Goal: Transaction & Acquisition: Purchase product/service

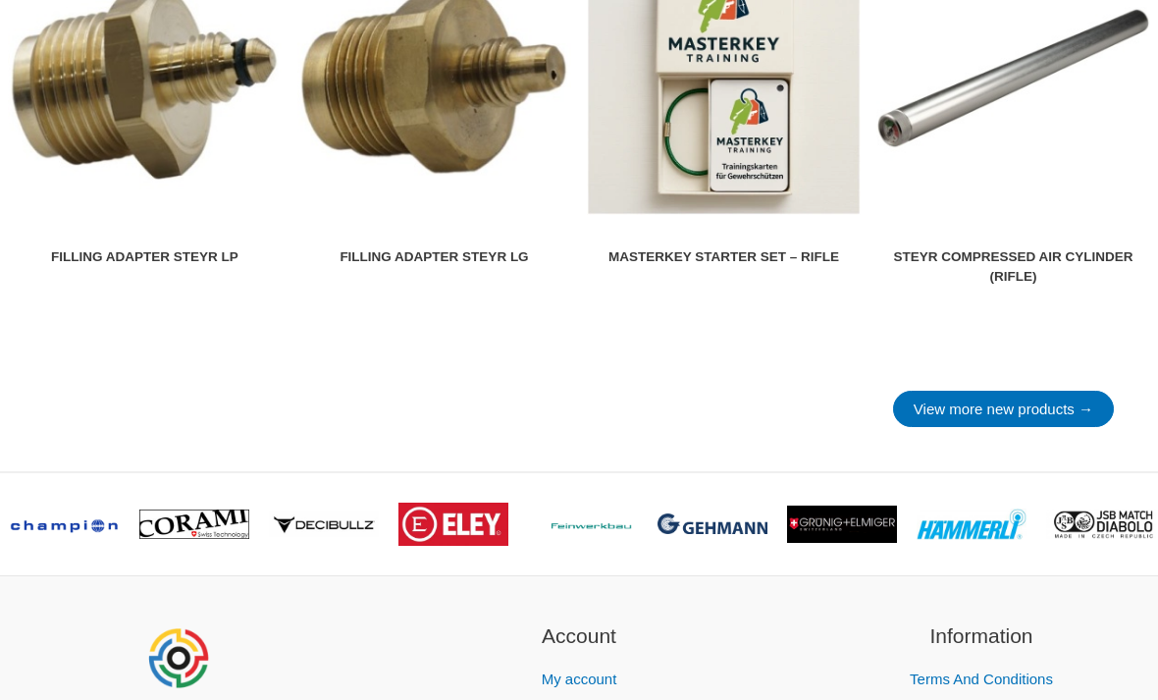
scroll to position [2653, 0]
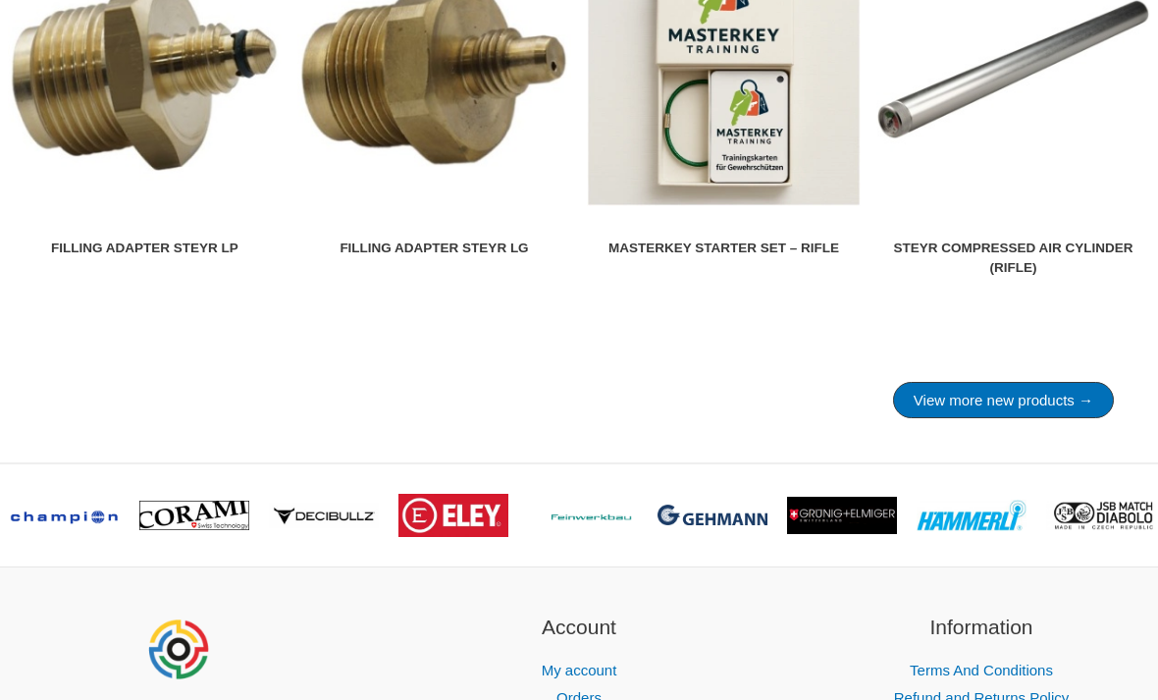
click at [1017, 419] on link "View more new products →" at bounding box center [1003, 401] width 221 height 36
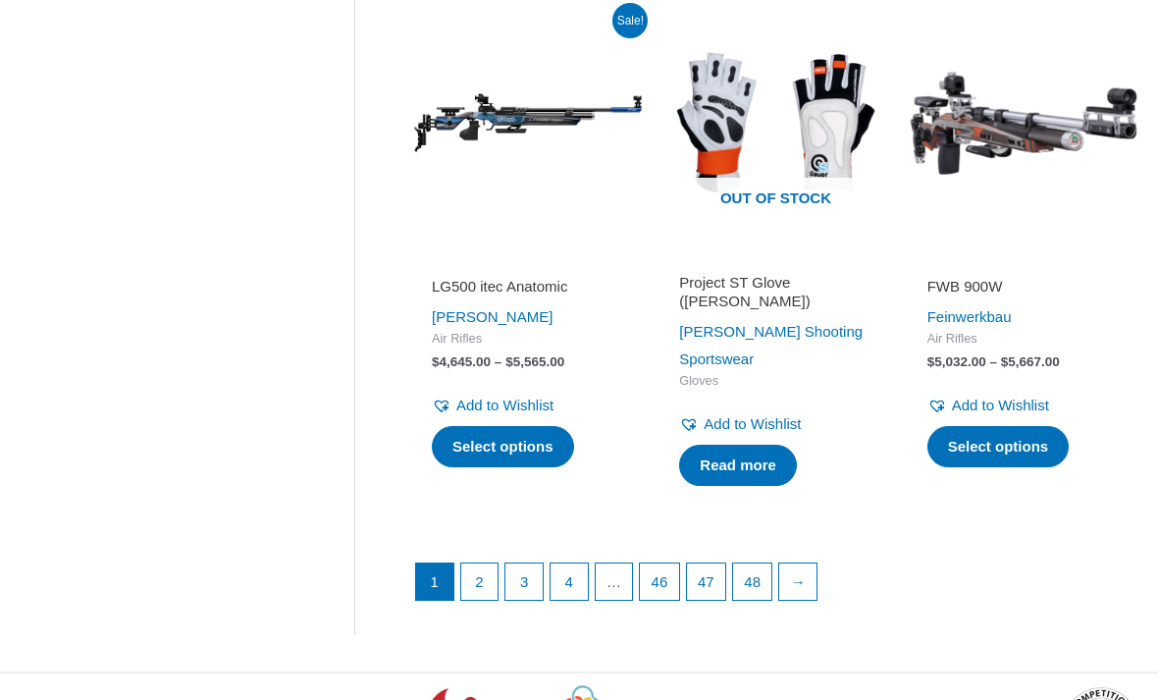
scroll to position [2532, 0]
click at [480, 566] on link "2" at bounding box center [479, 581] width 37 height 37
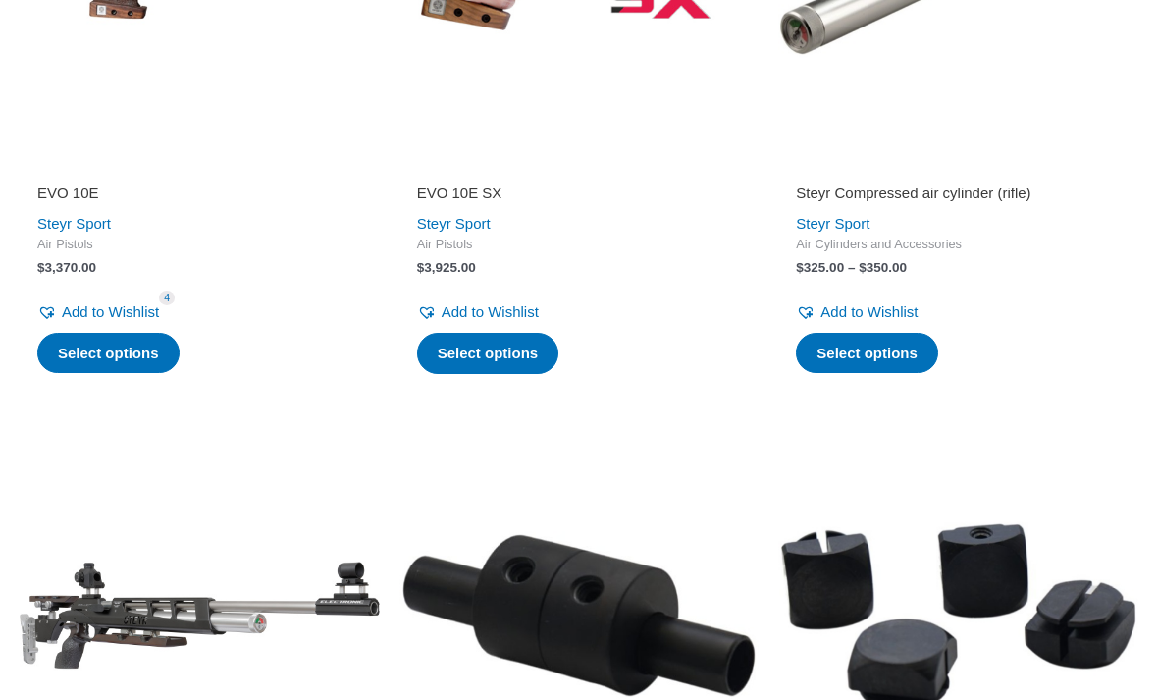
scroll to position [633, 0]
click at [225, 655] on img at bounding box center [200, 617] width 360 height 360
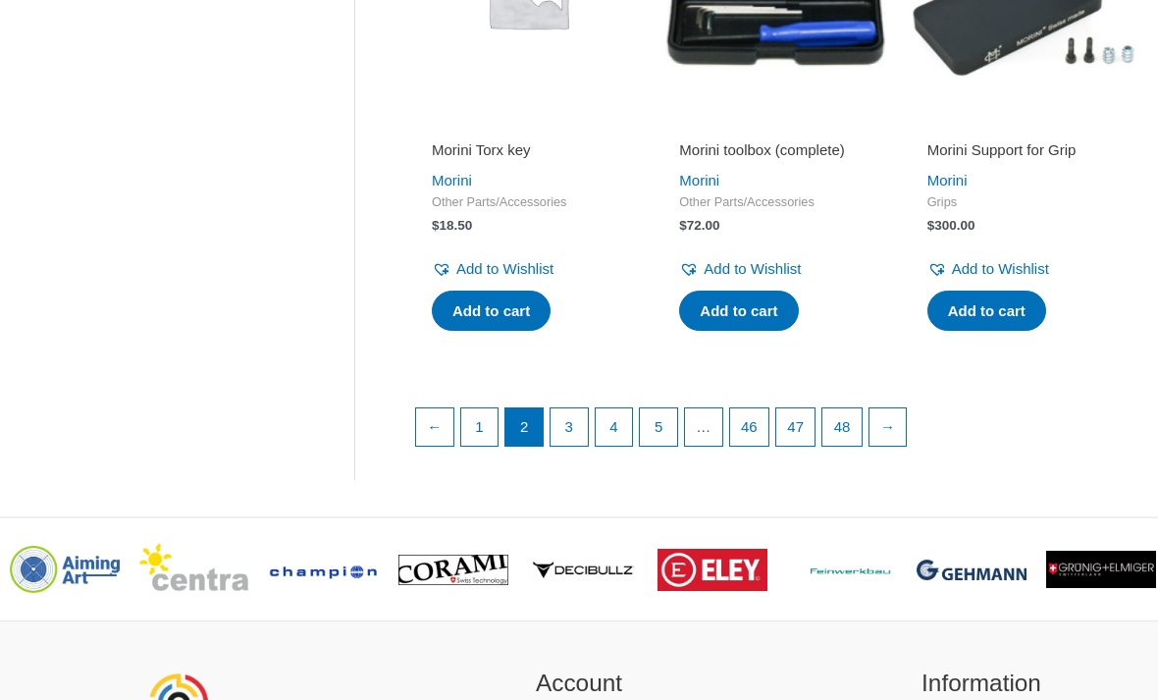
scroll to position [2761, 0]
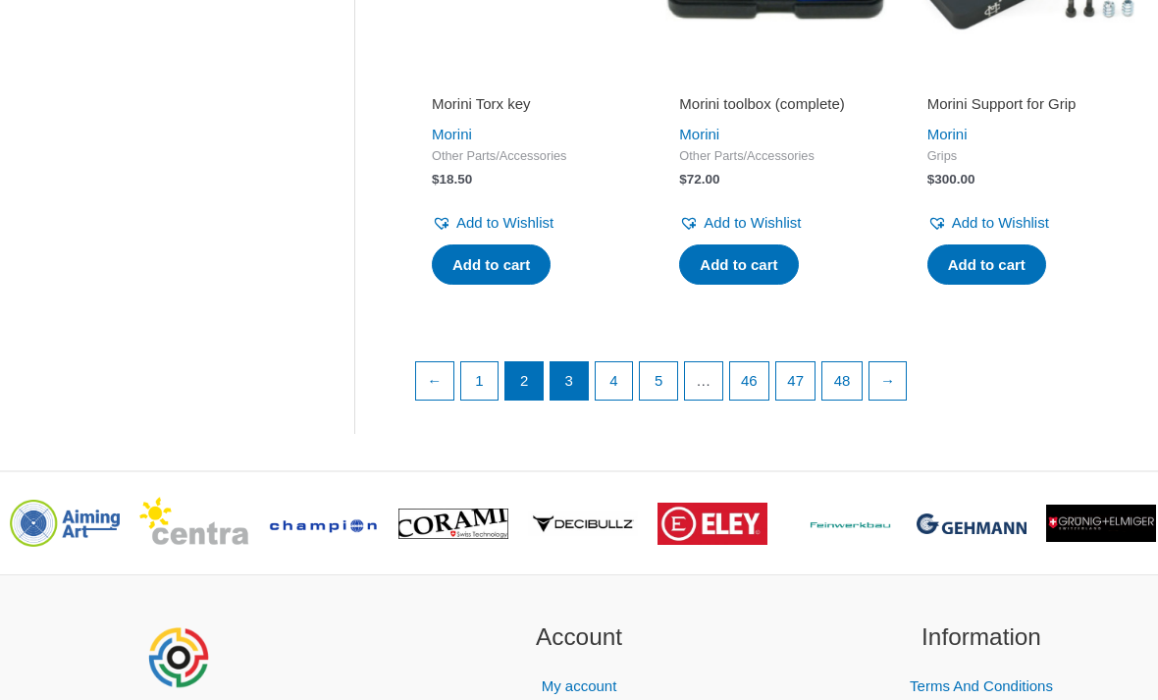
click at [579, 363] on link "3" at bounding box center [569, 381] width 37 height 37
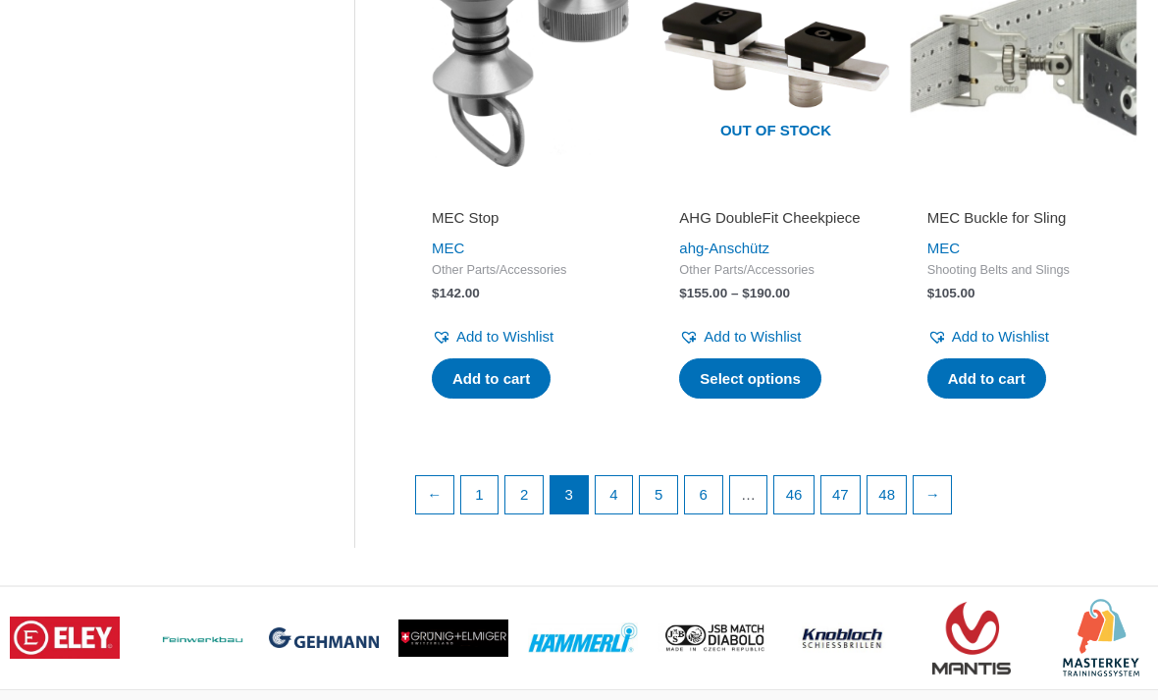
scroll to position [2709, 0]
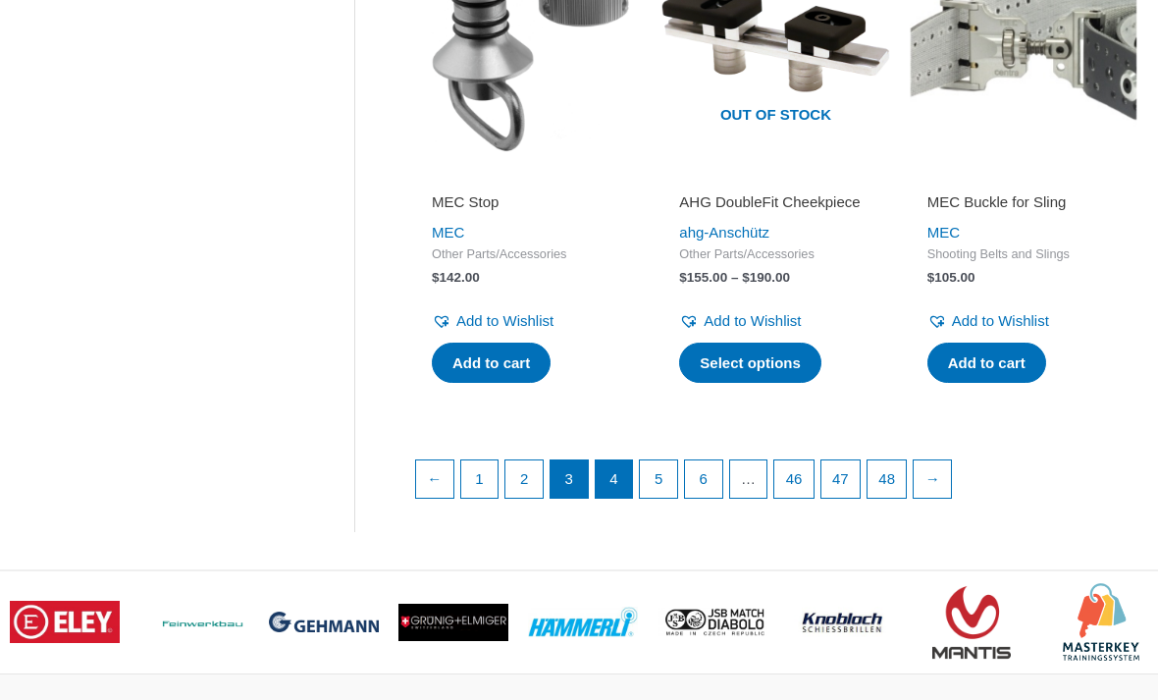
click at [621, 467] on link "4" at bounding box center [614, 478] width 37 height 37
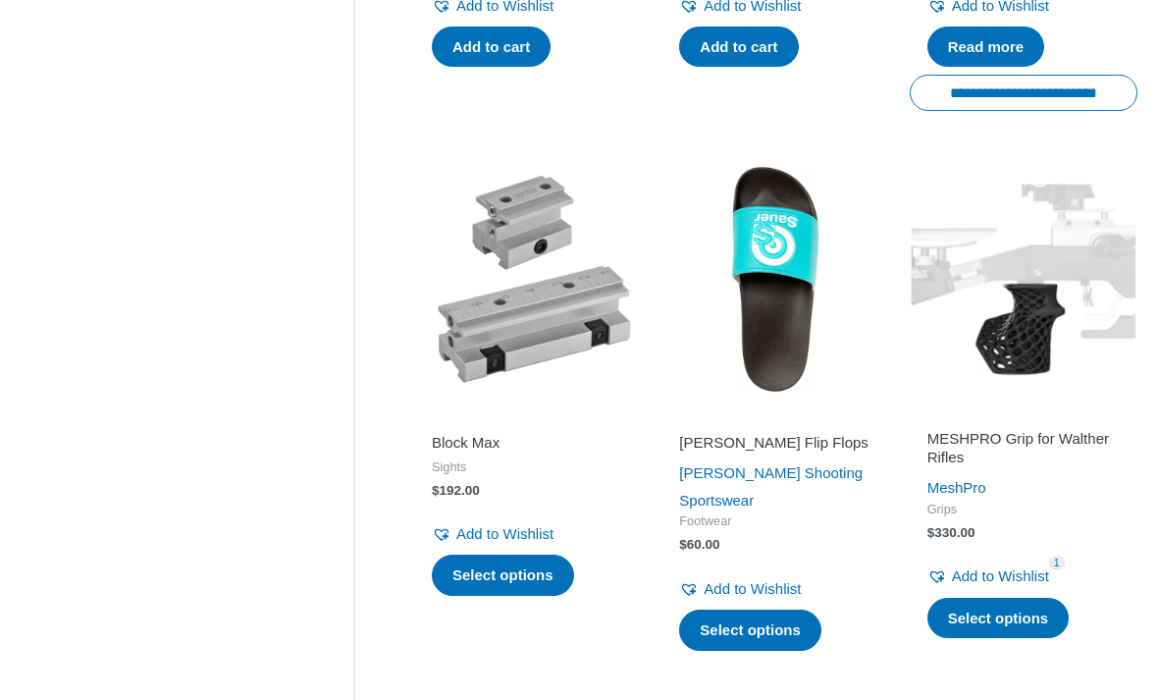
scroll to position [2446, 0]
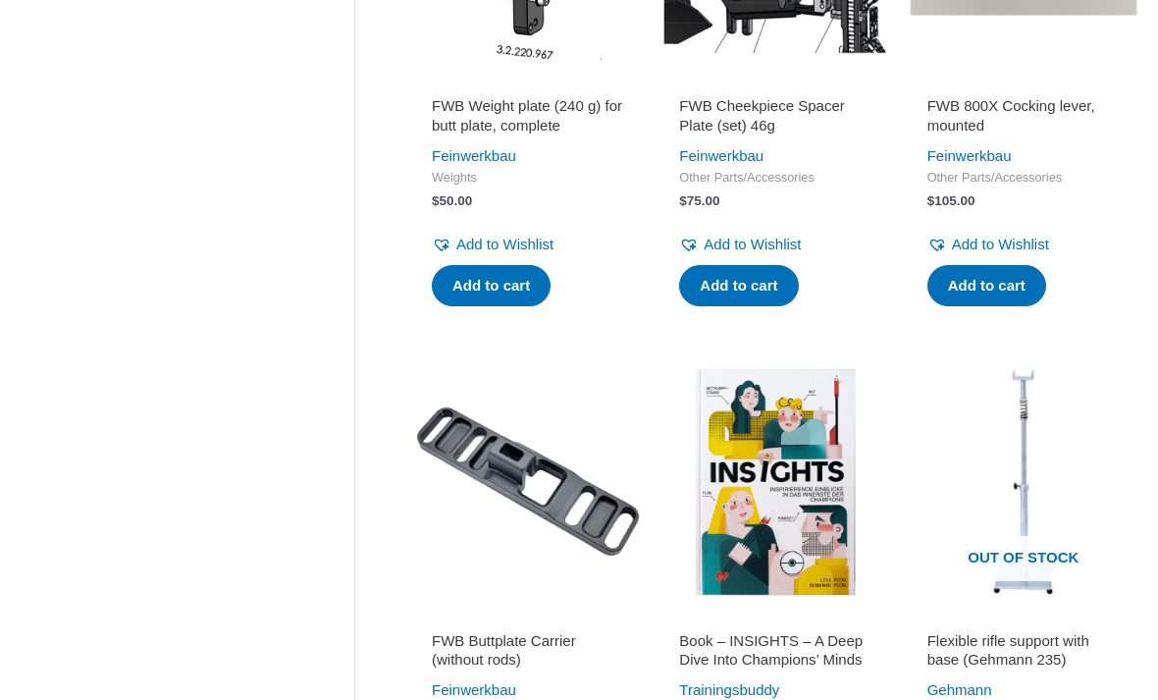
scroll to position [1615, 0]
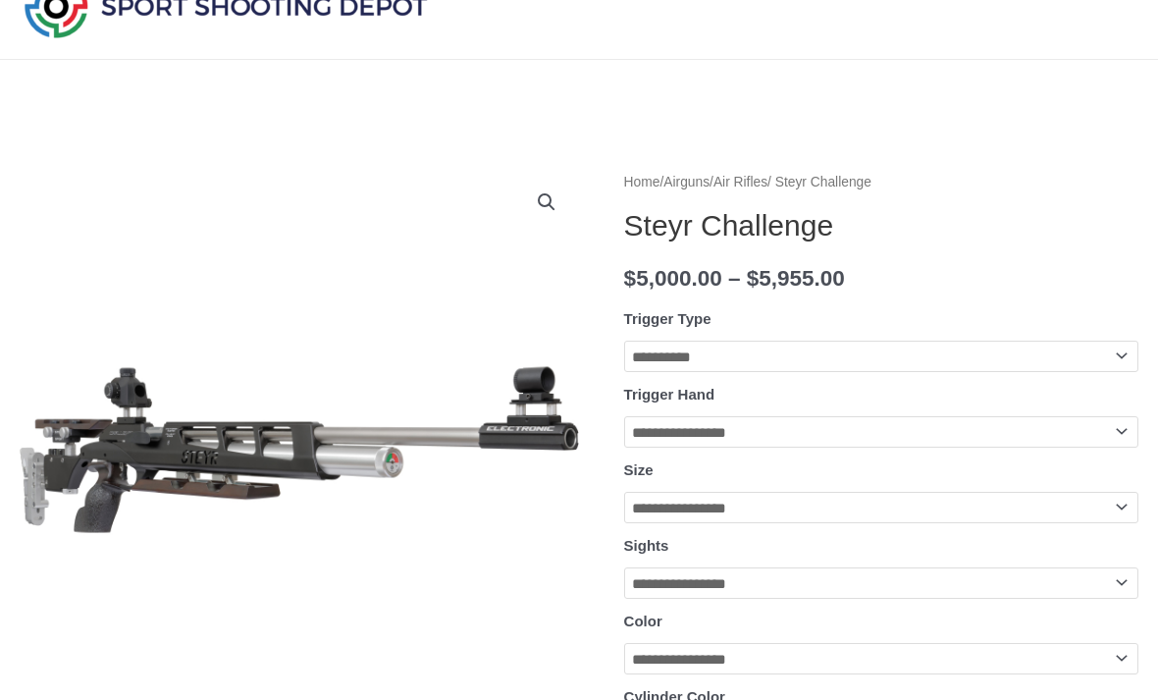
scroll to position [95, 0]
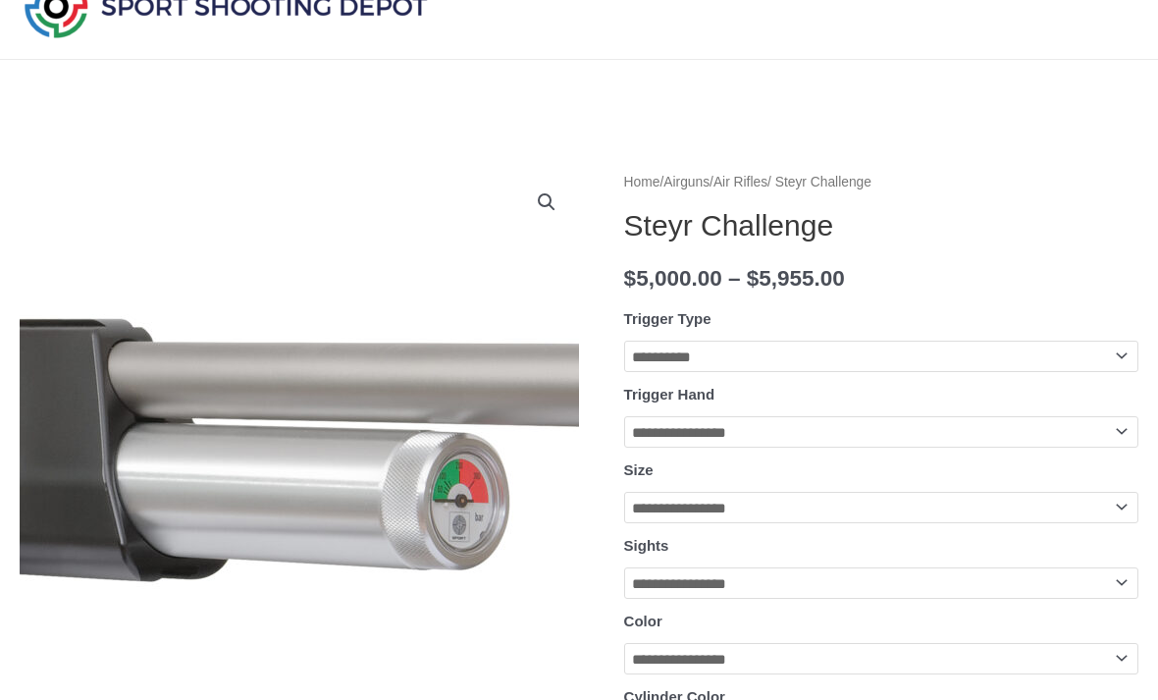
click at [373, 464] on img at bounding box center [42, 444] width 2512 height 747
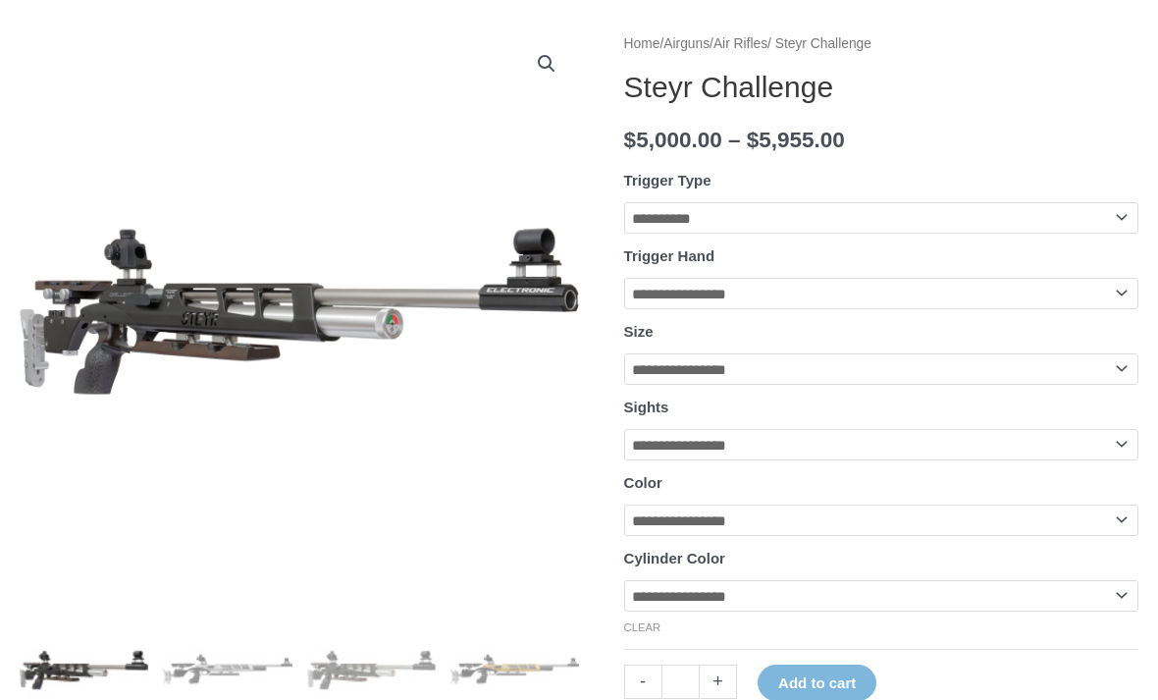
scroll to position [236, 0]
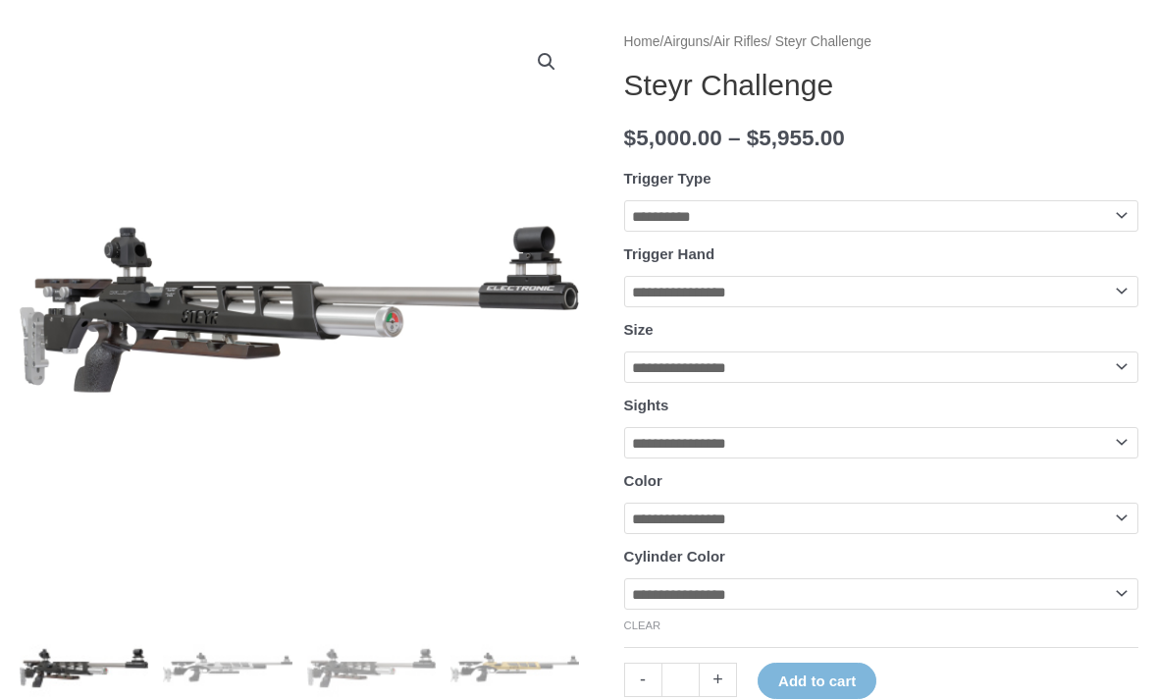
click at [161, 343] on img at bounding box center [42, 303] width 2512 height 747
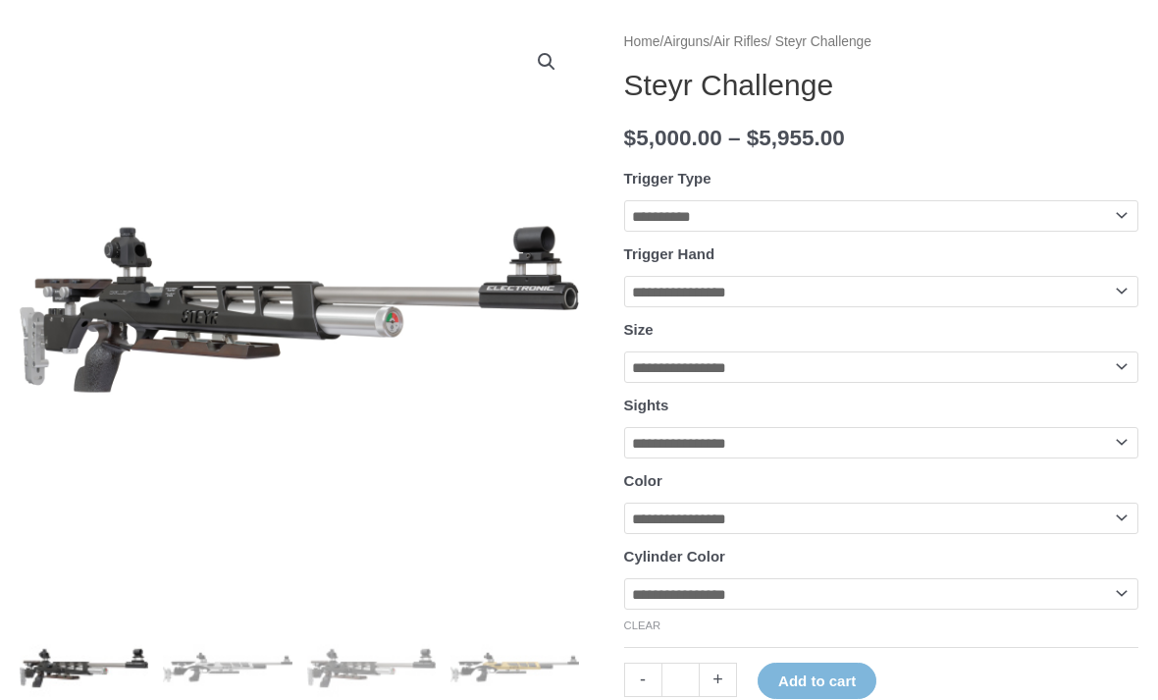
click at [538, 62] on link "🔍" at bounding box center [546, 61] width 35 height 35
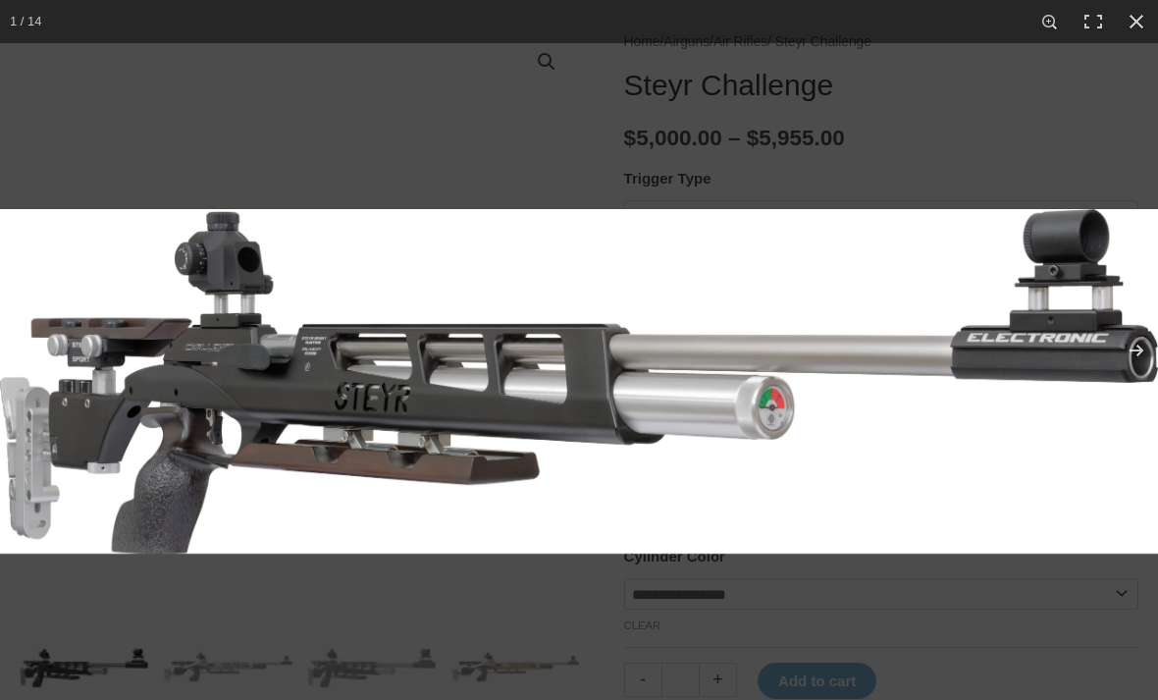
scroll to position [233, 0]
click at [1125, 374] on button "Next (arrow right)" at bounding box center [1123, 350] width 69 height 98
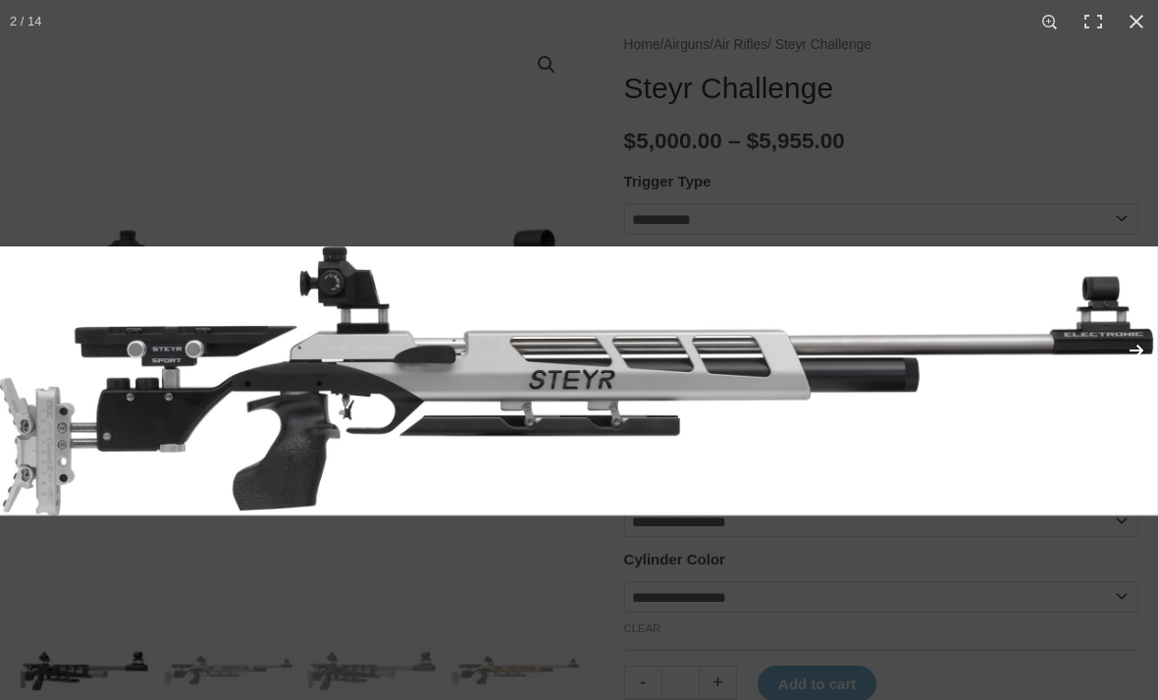
click at [1129, 372] on button "Next (arrow right)" at bounding box center [1123, 350] width 69 height 98
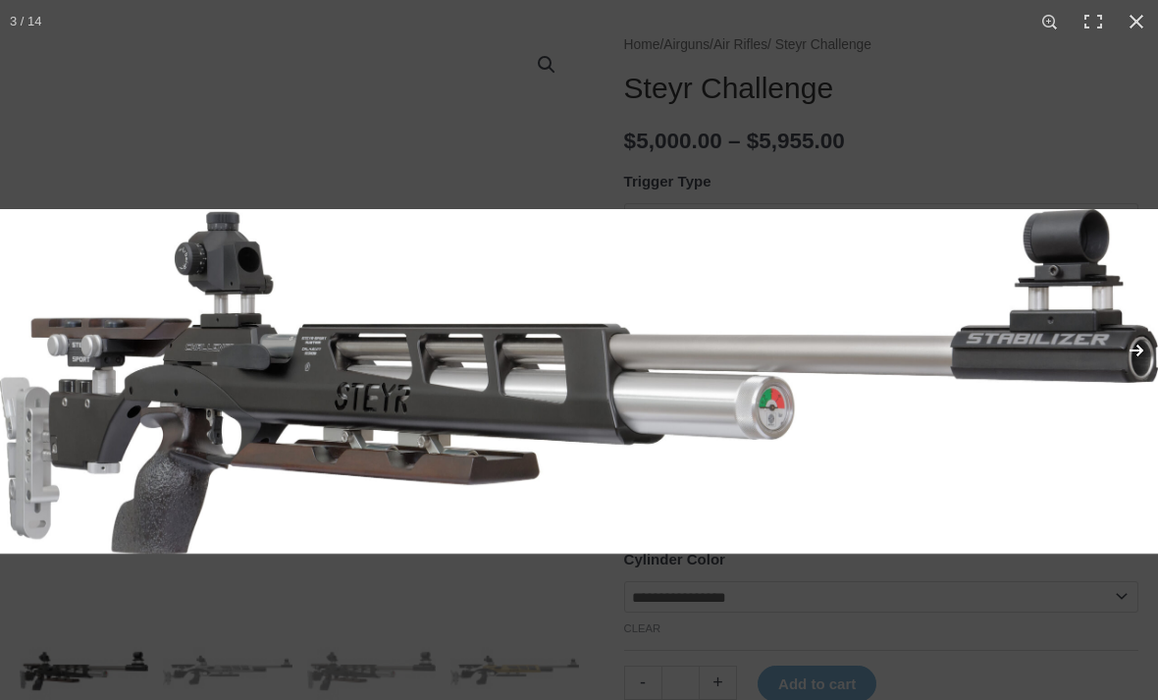
click at [1129, 372] on button "Next (arrow right)" at bounding box center [1123, 350] width 69 height 98
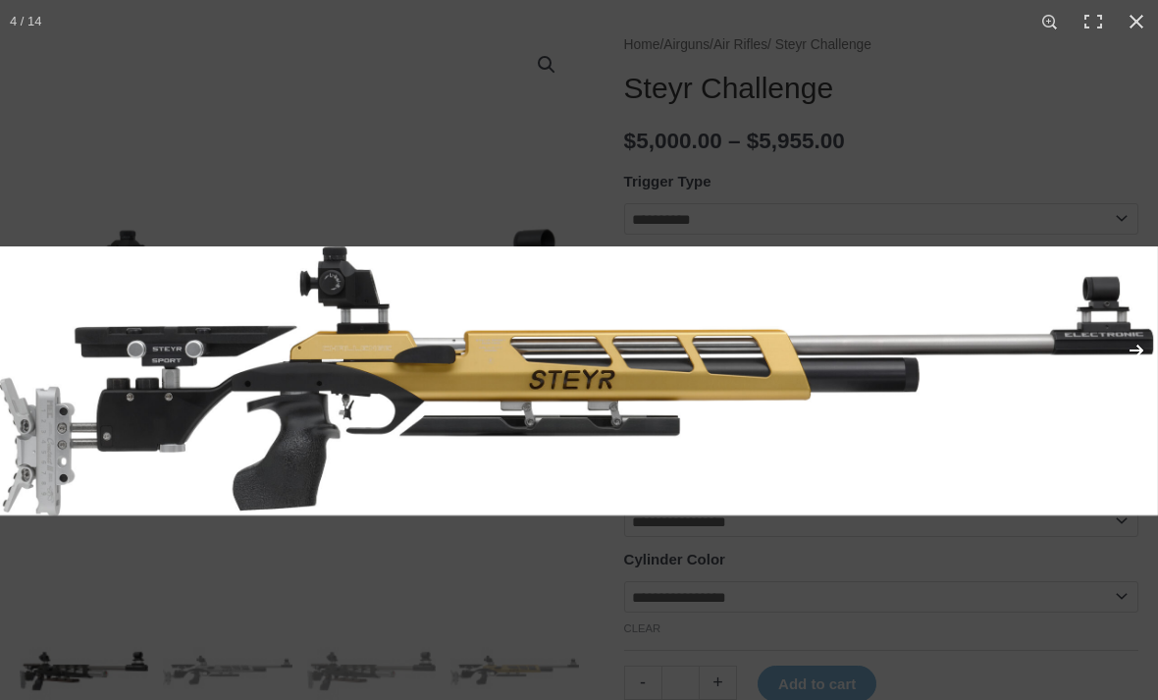
click at [1129, 372] on button "Next (arrow right)" at bounding box center [1123, 350] width 69 height 98
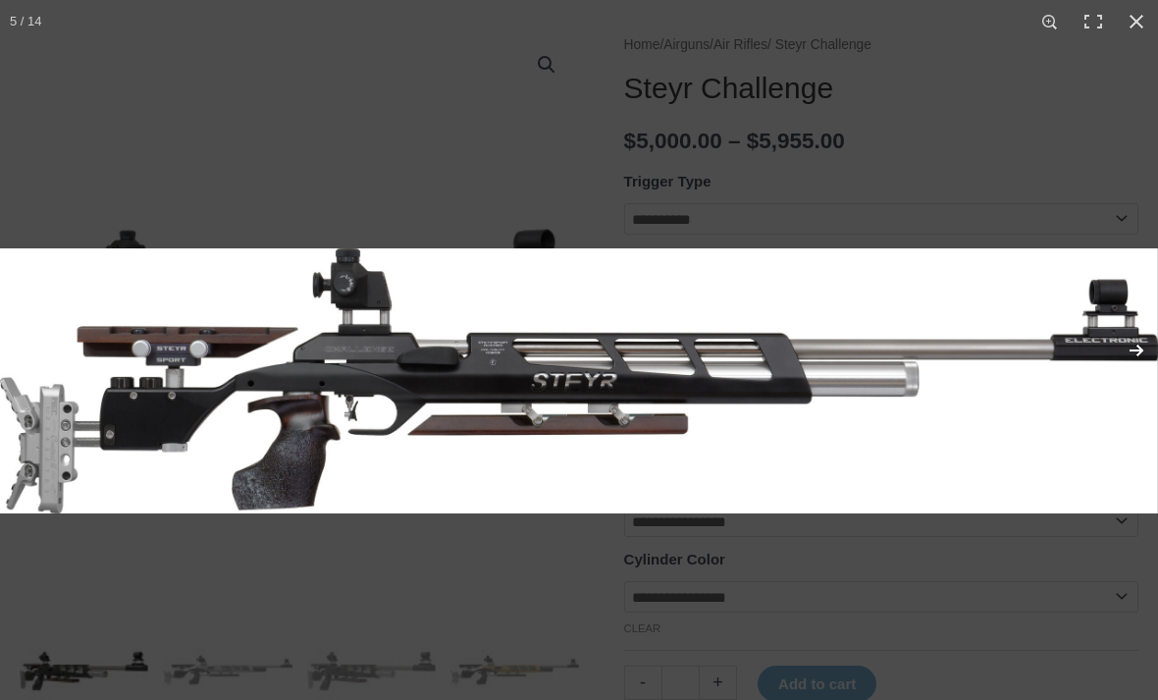
click at [1129, 372] on button "Next (arrow right)" at bounding box center [1123, 350] width 69 height 98
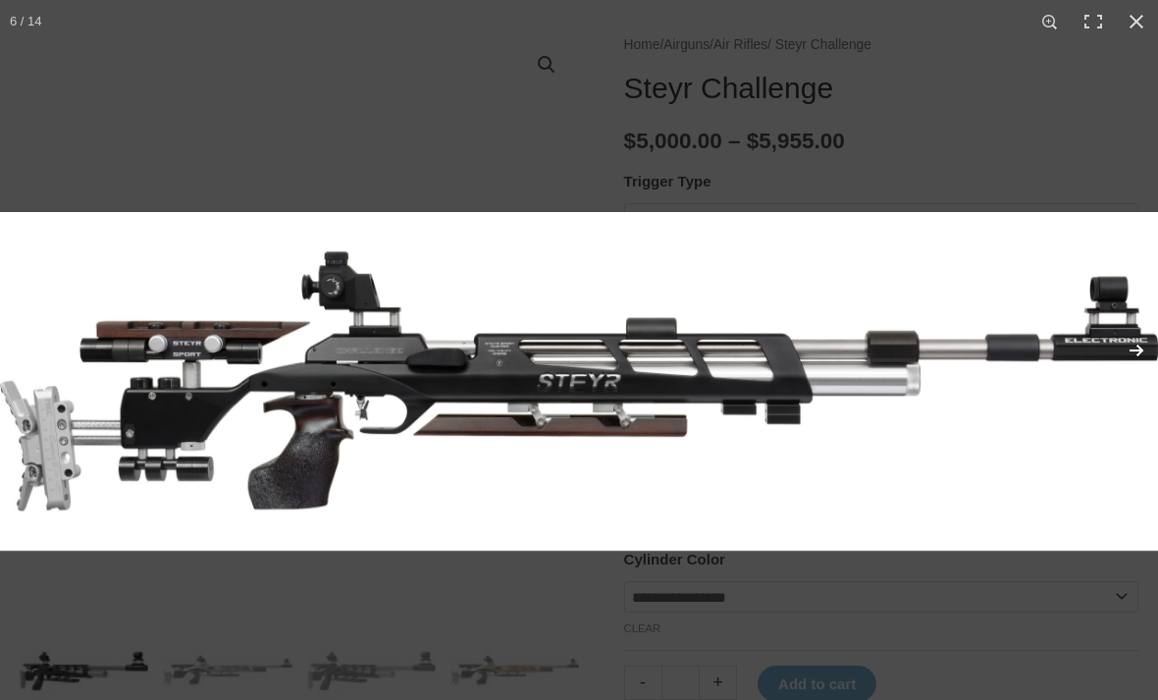
click at [1129, 372] on button "Next (arrow right)" at bounding box center [1123, 350] width 69 height 98
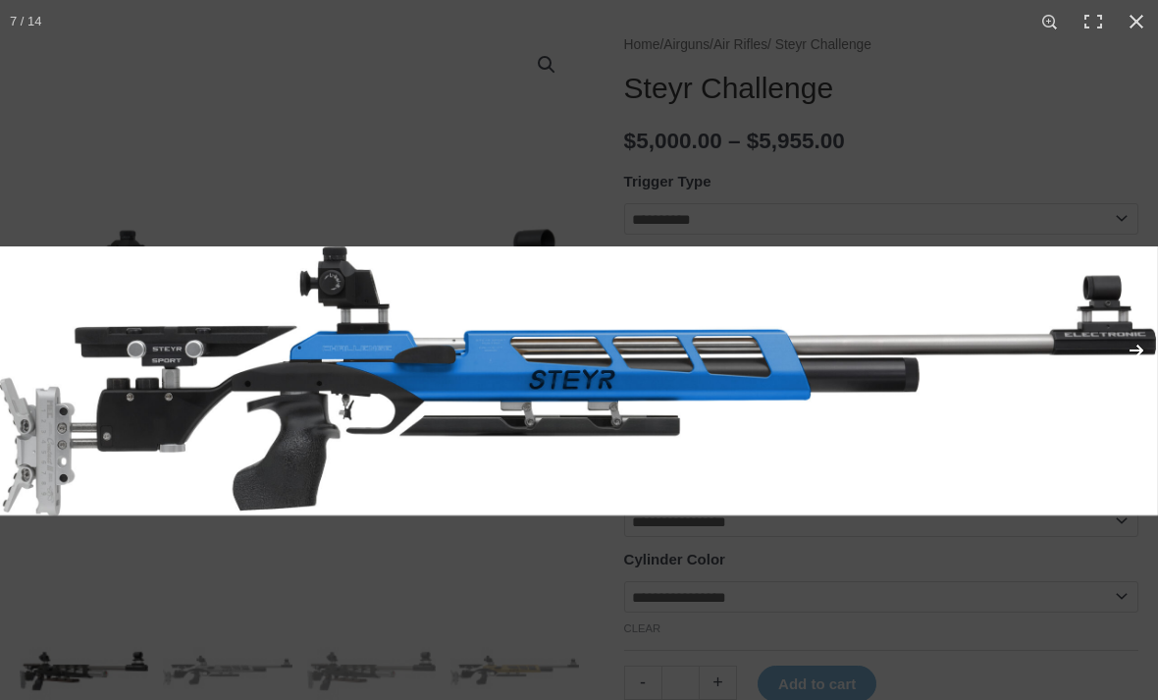
click at [1129, 372] on button "Next (arrow right)" at bounding box center [1123, 350] width 69 height 98
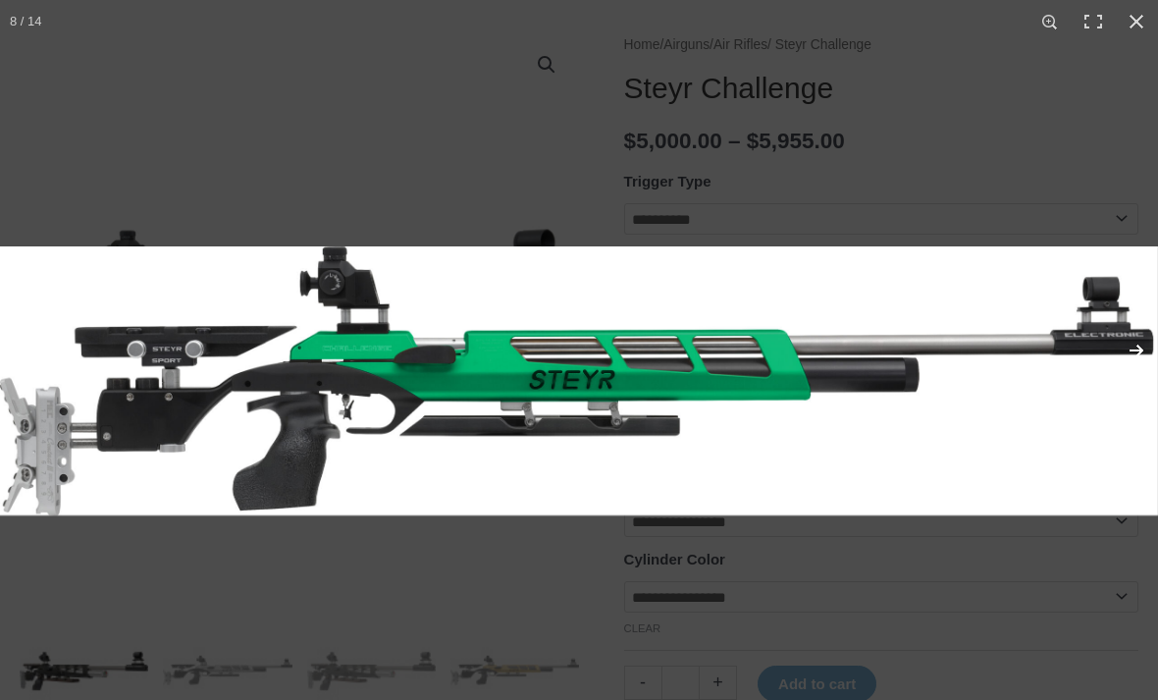
click at [1129, 372] on button "Next (arrow right)" at bounding box center [1123, 350] width 69 height 98
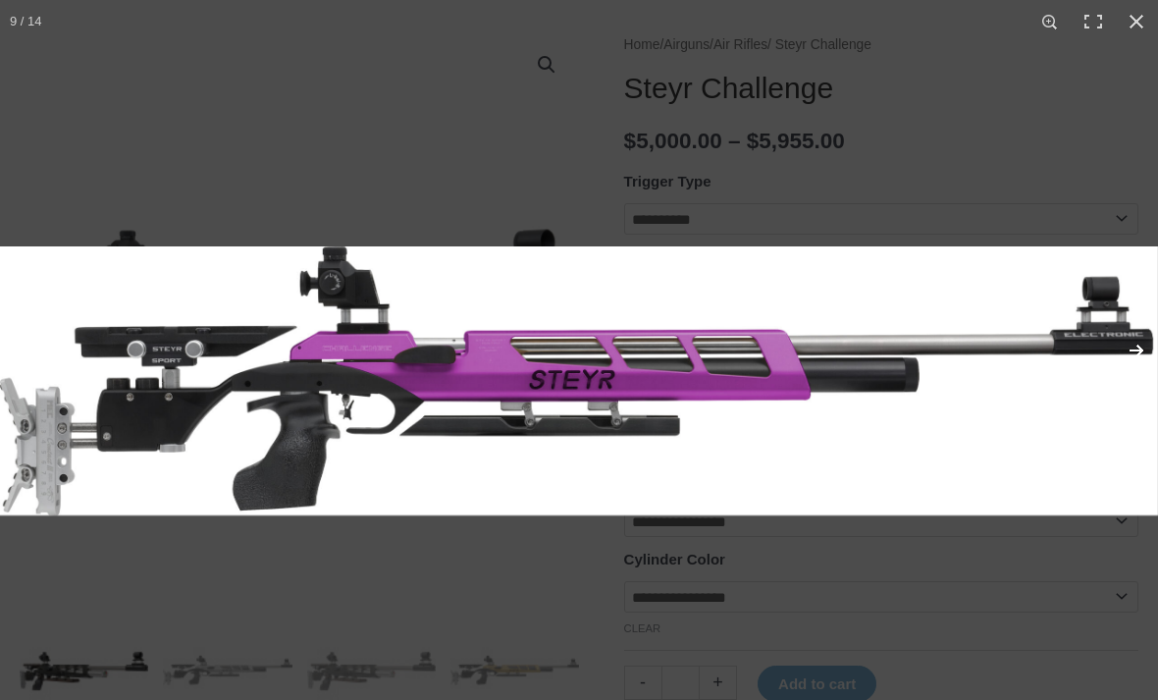
click at [1129, 372] on button "Next (arrow right)" at bounding box center [1123, 350] width 69 height 98
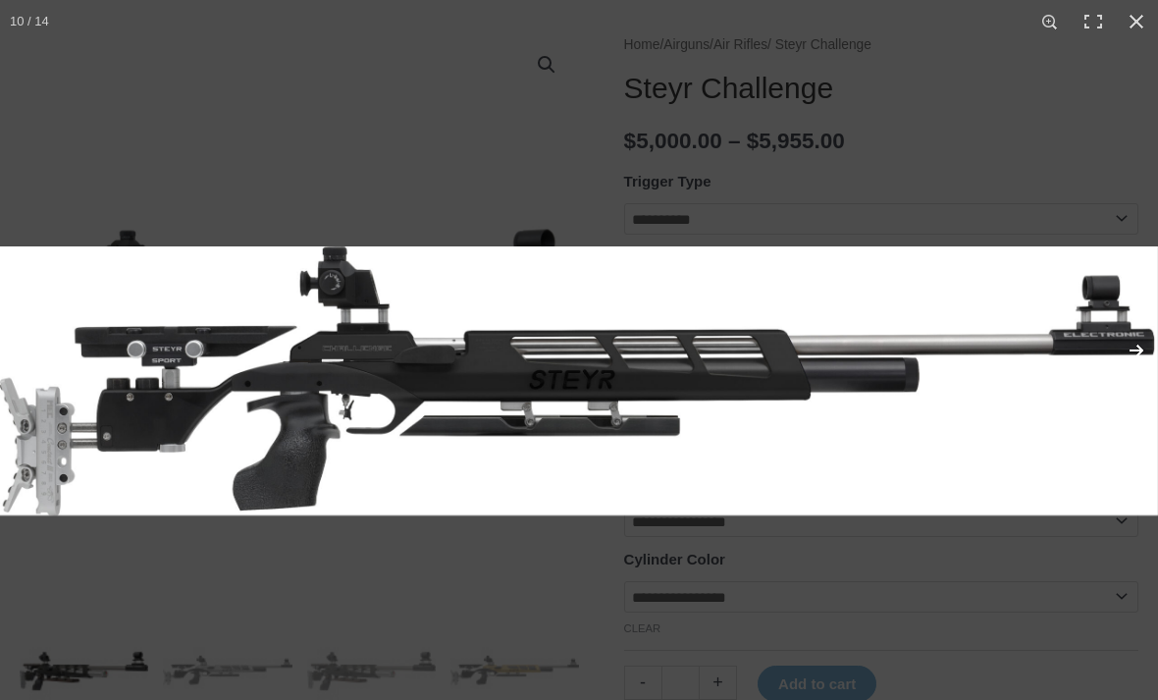
click at [1129, 372] on button "Next (arrow right)" at bounding box center [1123, 350] width 69 height 98
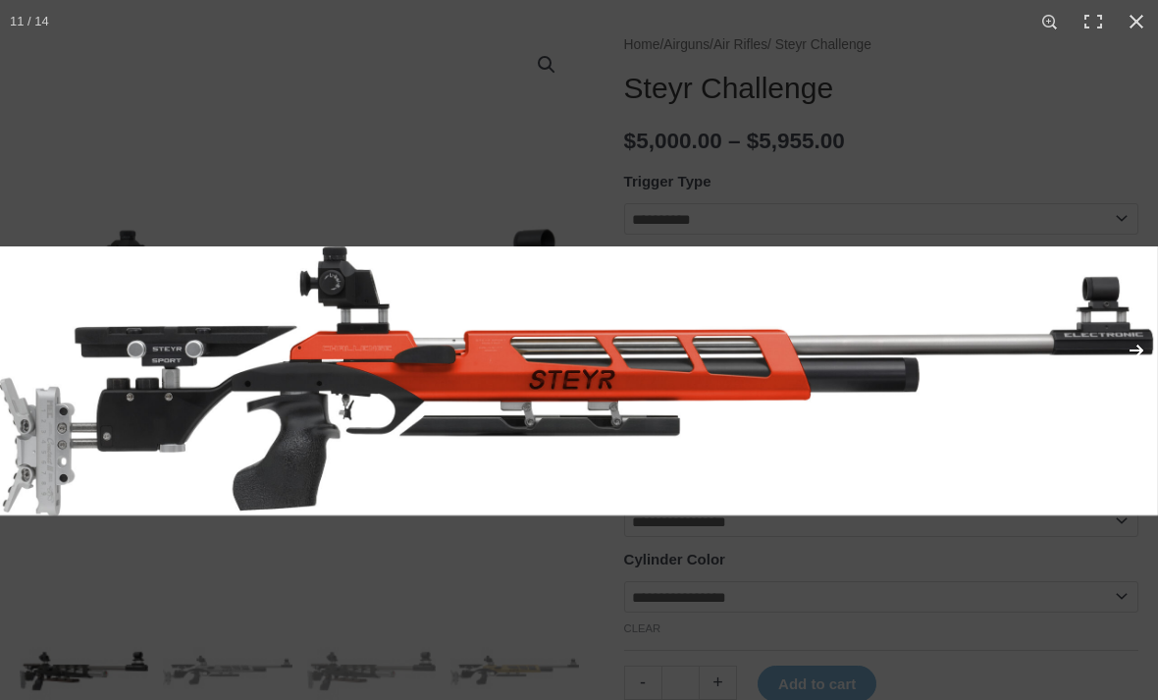
click at [1129, 372] on button "Next (arrow right)" at bounding box center [1123, 350] width 69 height 98
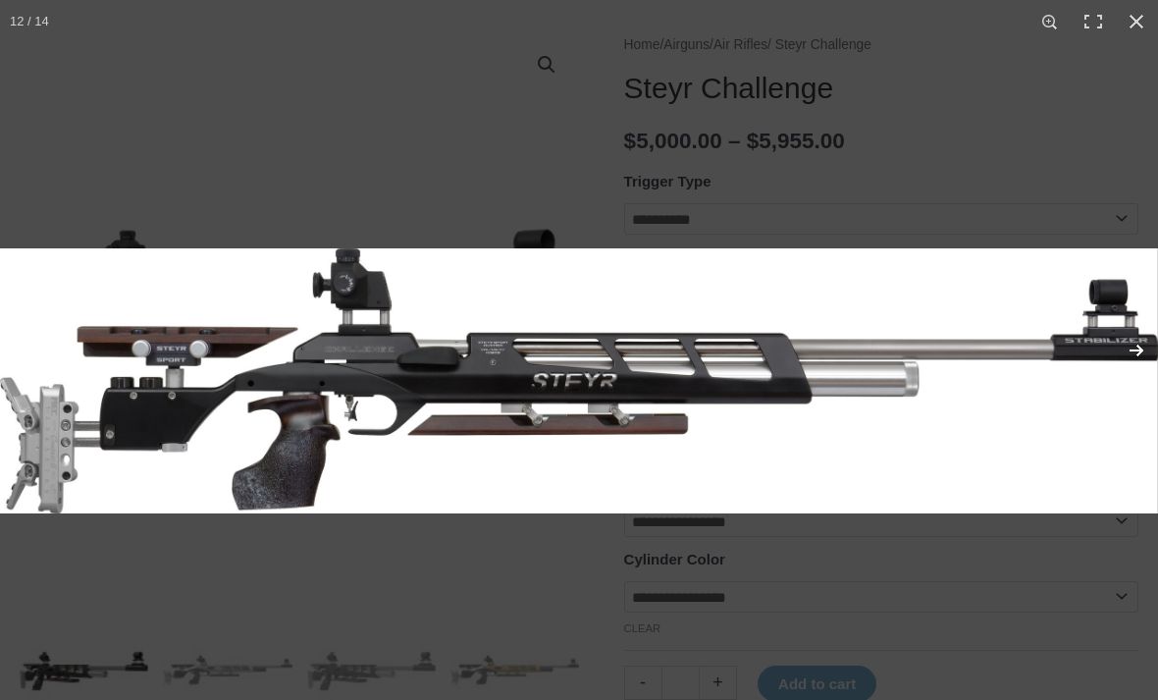
click at [1129, 372] on button "Next (arrow right)" at bounding box center [1123, 350] width 69 height 98
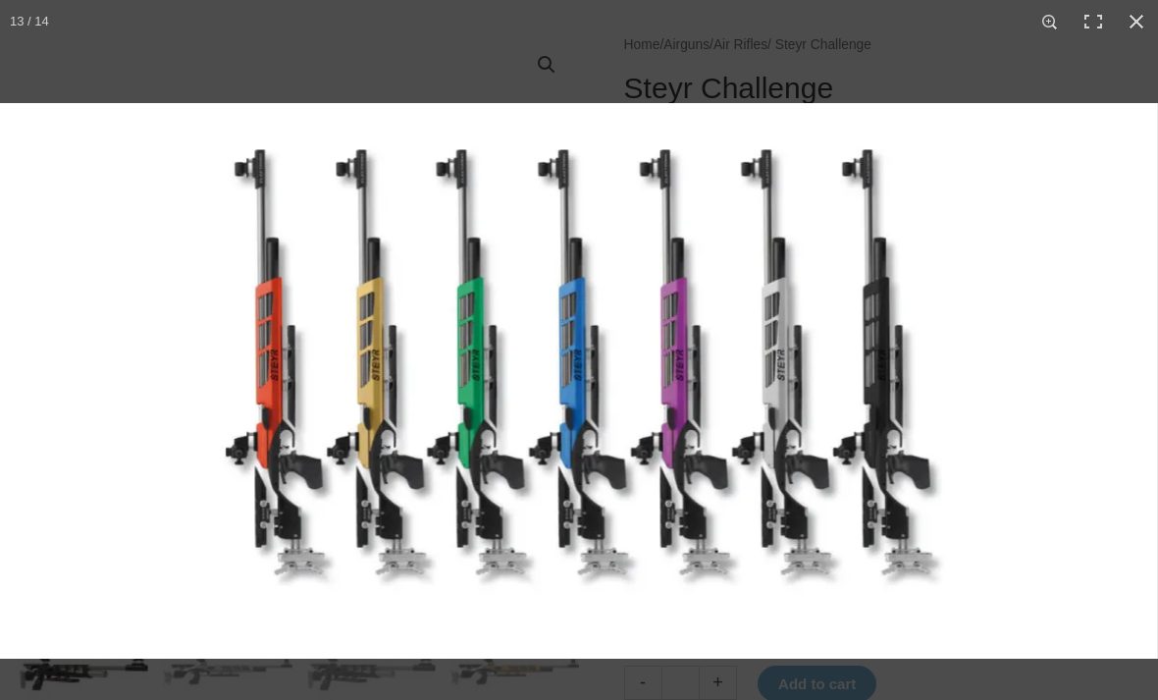
click at [1129, 373] on button "Next (arrow right)" at bounding box center [1123, 350] width 69 height 98
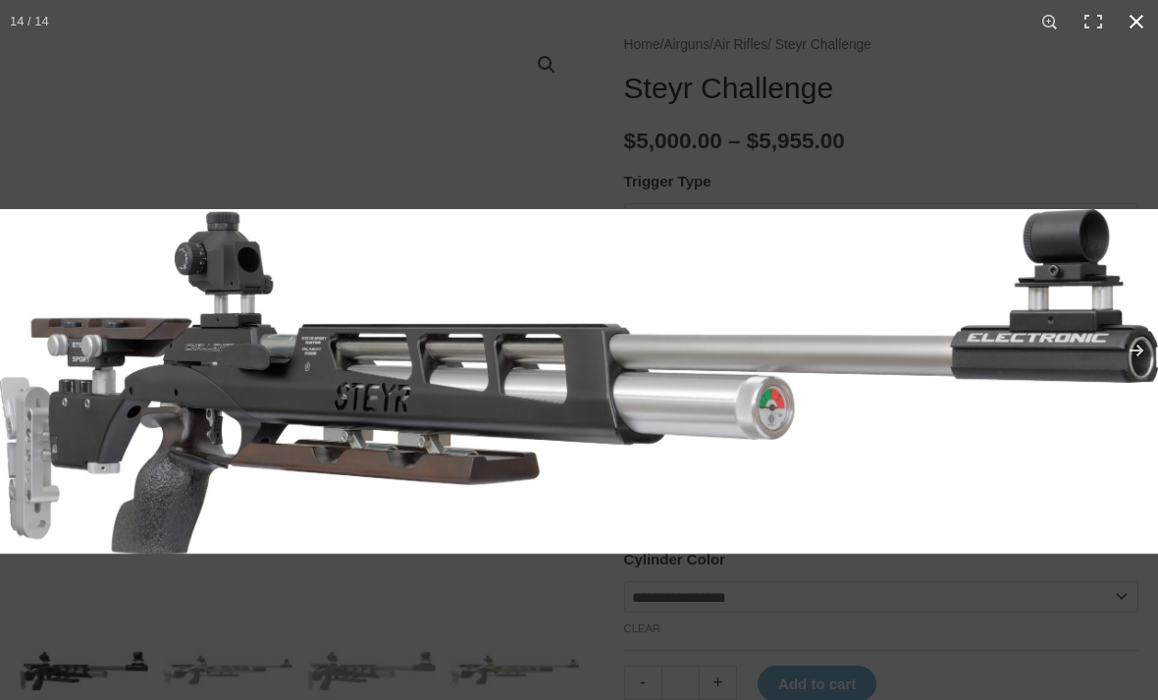
click at [1143, 36] on button "Close (Esc)" at bounding box center [1136, 21] width 43 height 43
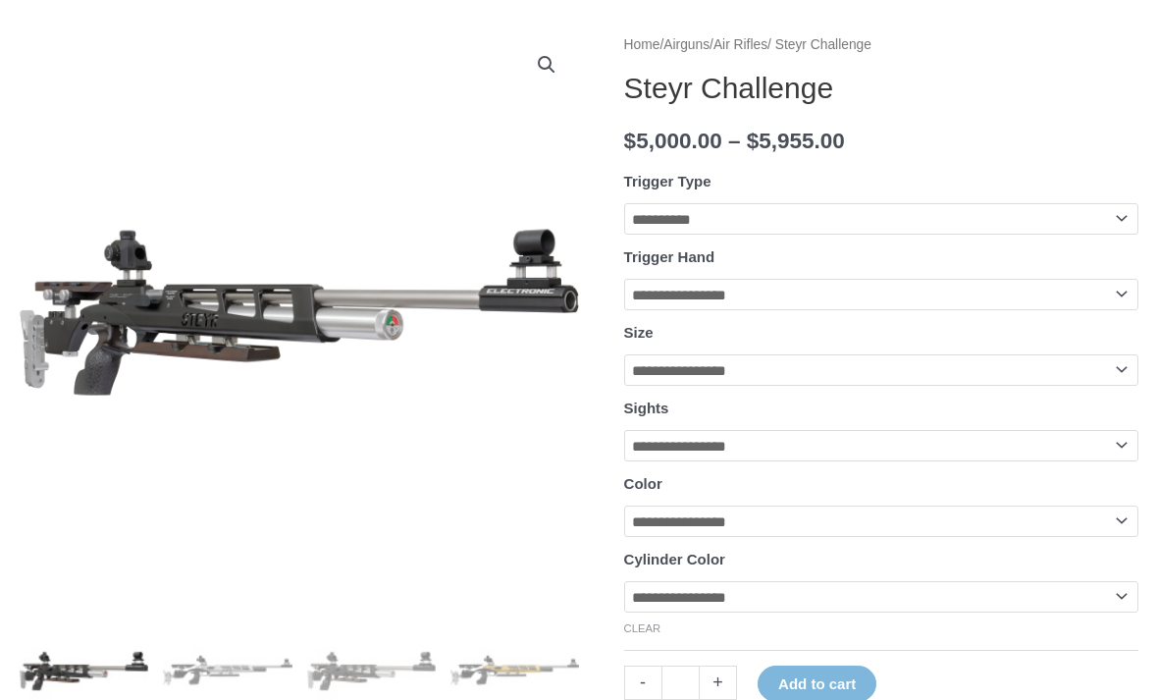
select select "*****"
select select "*"
select select "**********"
select select "*****"
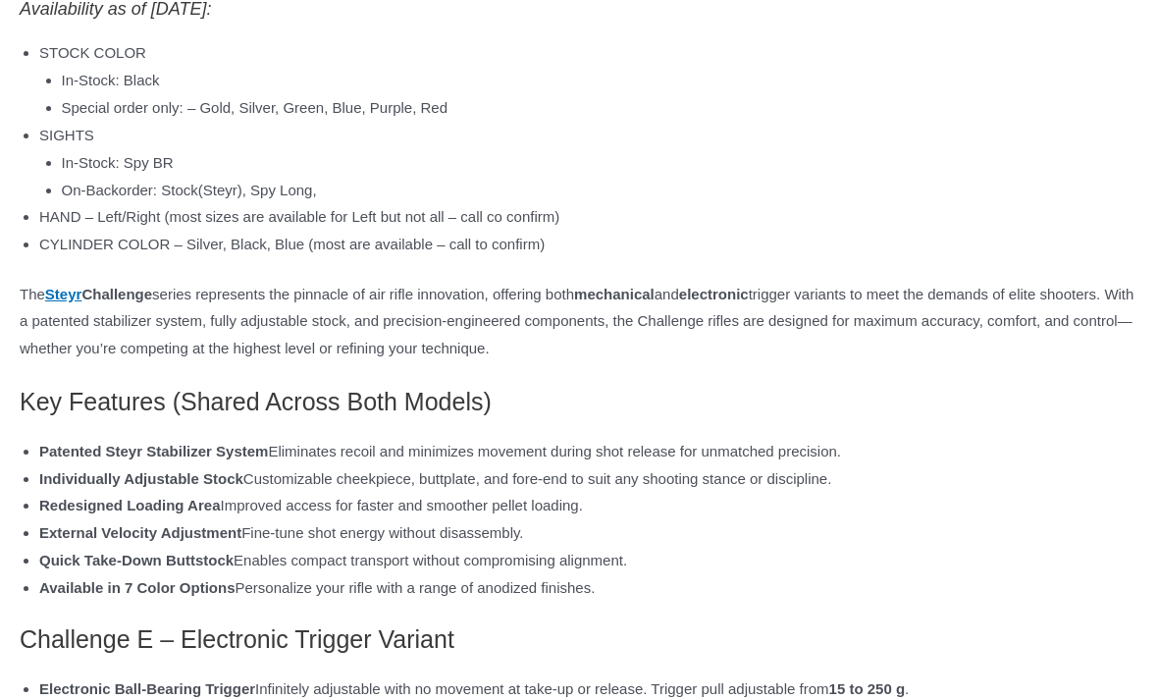
scroll to position [1641, 0]
